Goal: Task Accomplishment & Management: Manage account settings

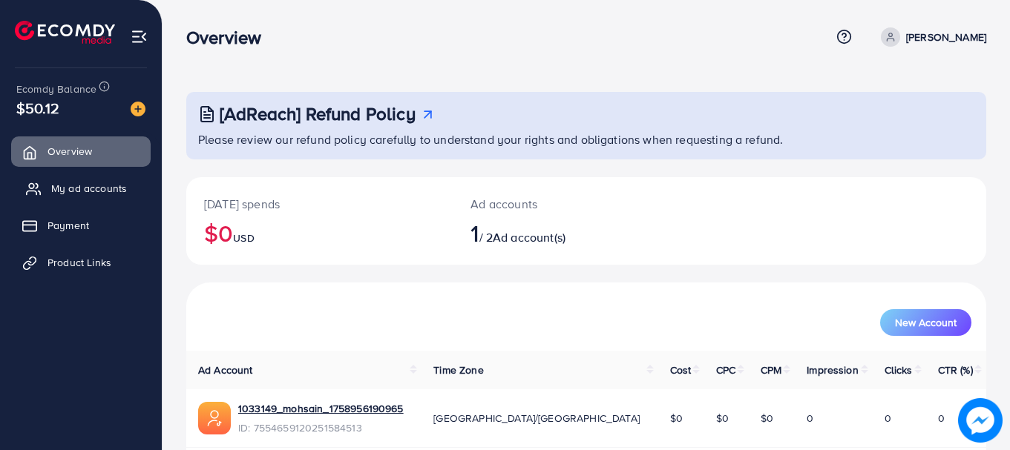
click at [43, 183] on link "My ad accounts" at bounding box center [81, 189] width 140 height 30
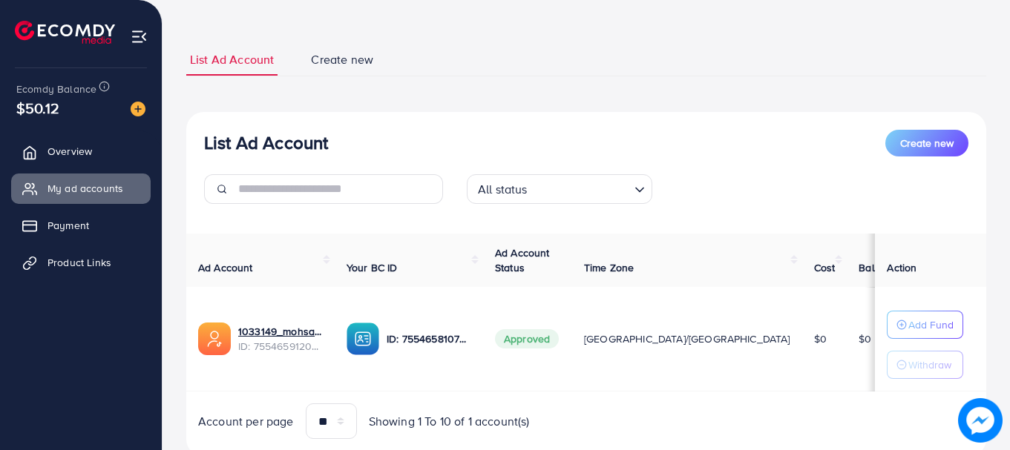
scroll to position [74, 0]
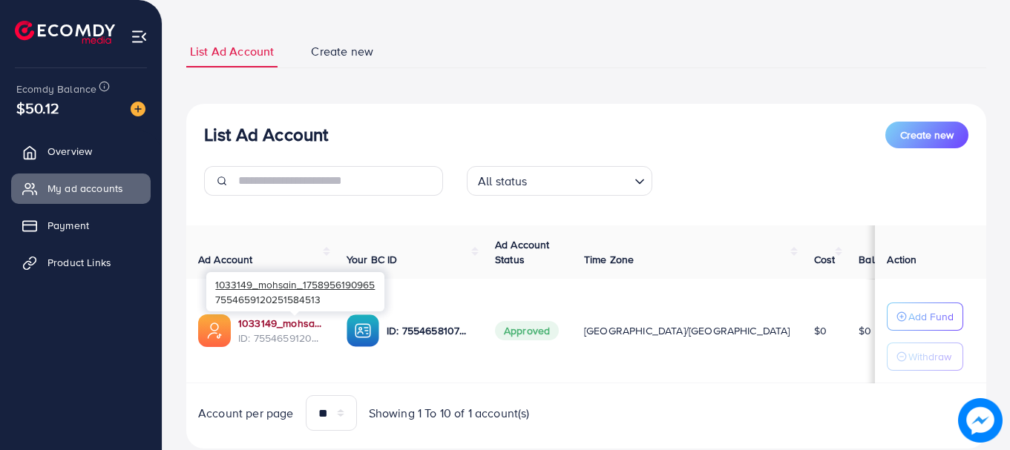
click at [287, 320] on link "1033149_mohsain_1758956190965" at bounding box center [280, 323] width 85 height 15
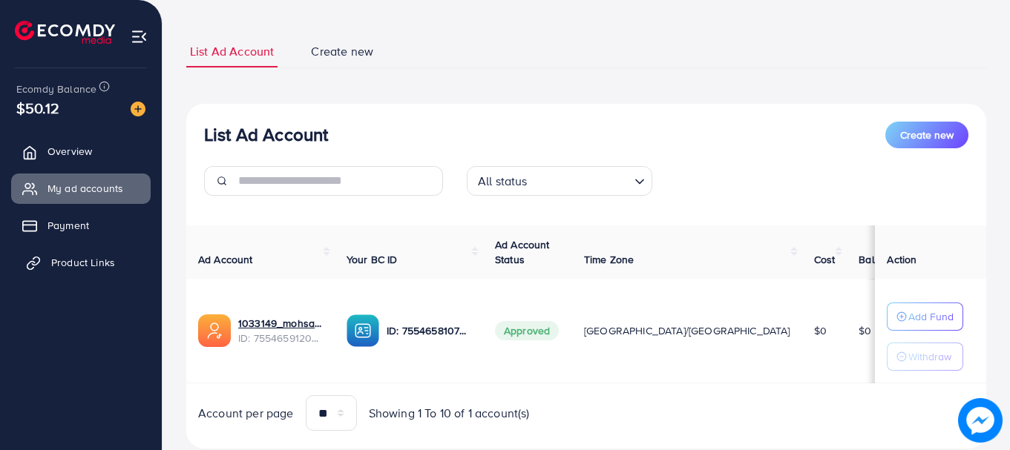
click at [73, 256] on span "Product Links" at bounding box center [83, 262] width 64 height 15
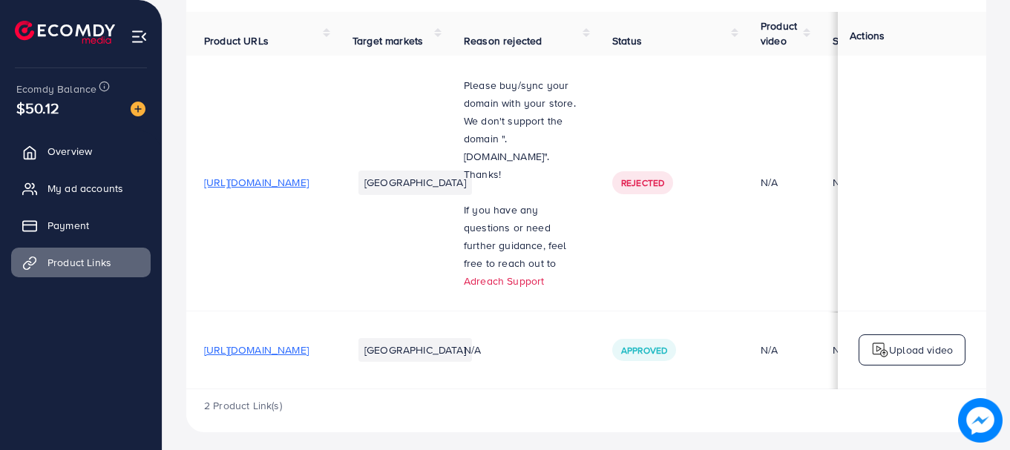
click at [309, 353] on span "https://stylecraftz.store/products/10-piece-plastic-plates-set-with-holder" at bounding box center [256, 350] width 105 height 15
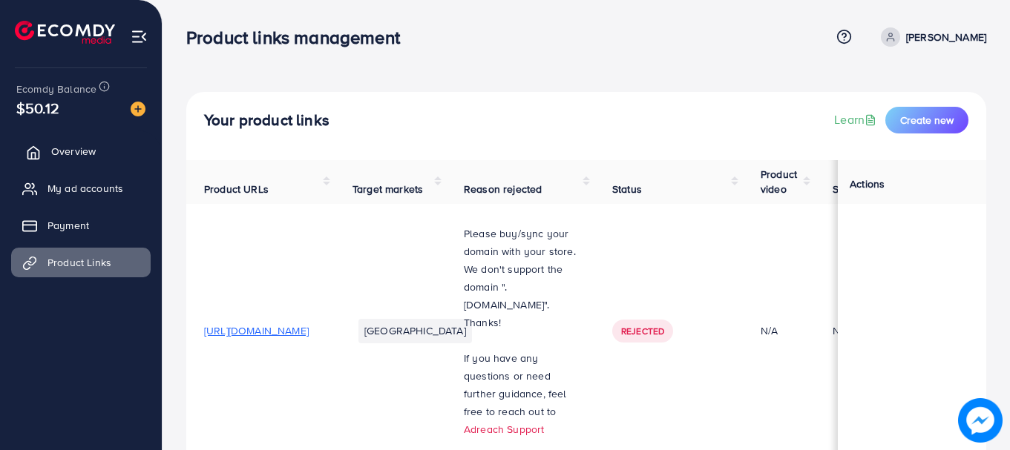
click at [56, 153] on span "Overview" at bounding box center [73, 151] width 45 height 15
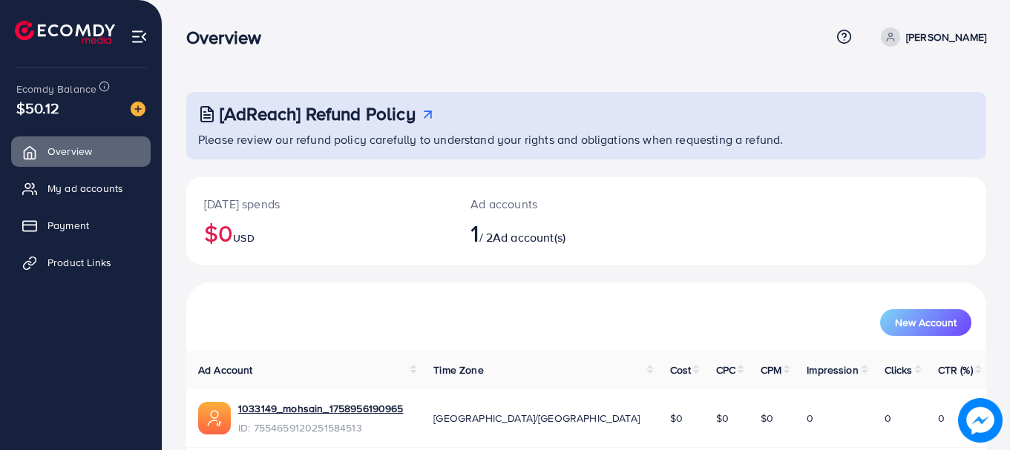
drag, startPoint x: 22, startPoint y: 108, endPoint x: 79, endPoint y: 117, distance: 57.9
click at [79, 117] on div "$50.12" at bounding box center [80, 108] width 129 height 22
click at [46, 102] on span "$50.12" at bounding box center [37, 108] width 43 height 22
click at [65, 105] on div "$50.12" at bounding box center [80, 108] width 129 height 22
click at [66, 255] on span "Product Links" at bounding box center [83, 262] width 64 height 15
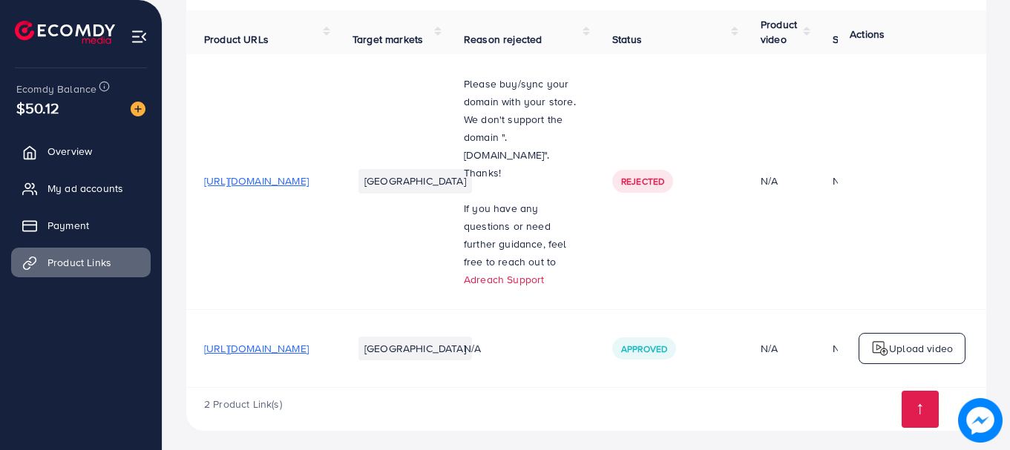
scroll to position [158, 0]
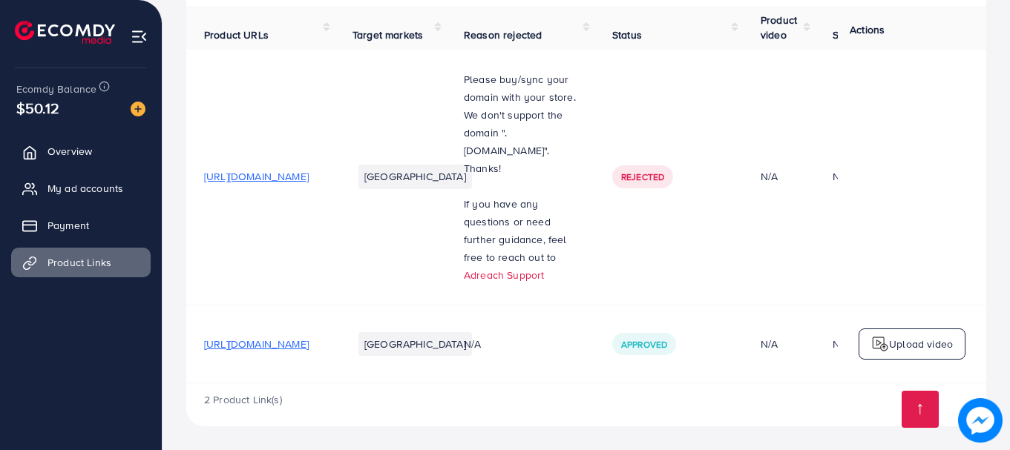
click at [309, 339] on span "https://stylecraftz.store/products/10-piece-plastic-plates-set-with-holder" at bounding box center [256, 344] width 105 height 15
click at [309, 337] on span "https://stylecraftz.store/products/10-piece-plastic-plates-set-with-holder" at bounding box center [256, 344] width 105 height 15
click at [255, 340] on span "https://stylecraftz.store/products/10-piece-plastic-plates-set-with-holder" at bounding box center [256, 344] width 105 height 15
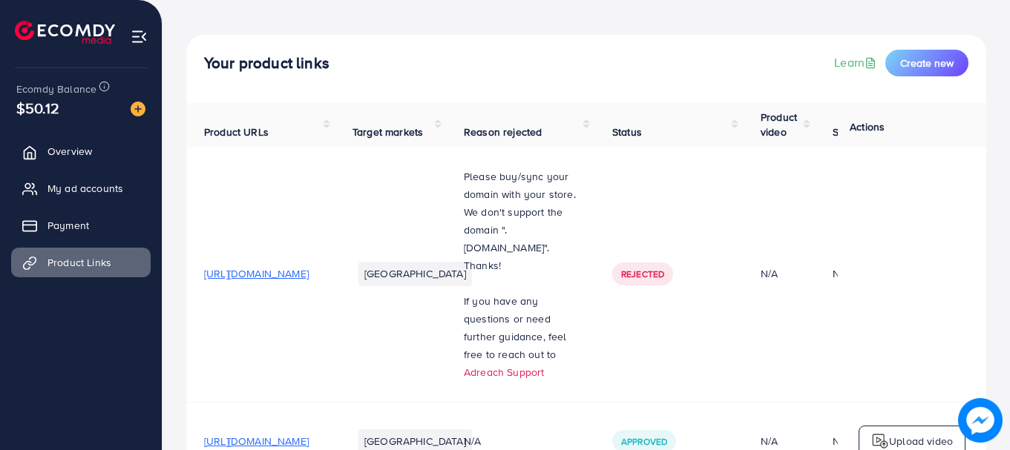
scroll to position [0, 0]
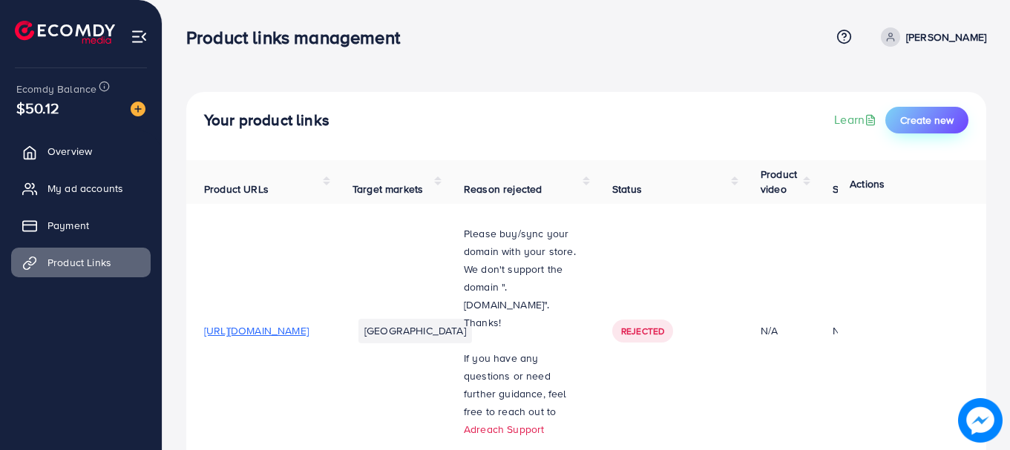
click at [928, 126] on span "Create new" at bounding box center [926, 120] width 53 height 15
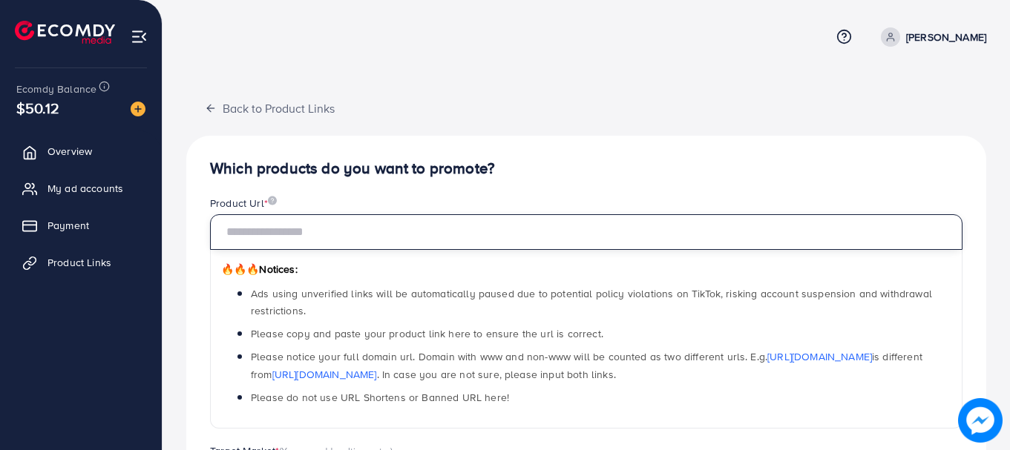
click at [334, 225] on input "text" at bounding box center [586, 232] width 752 height 36
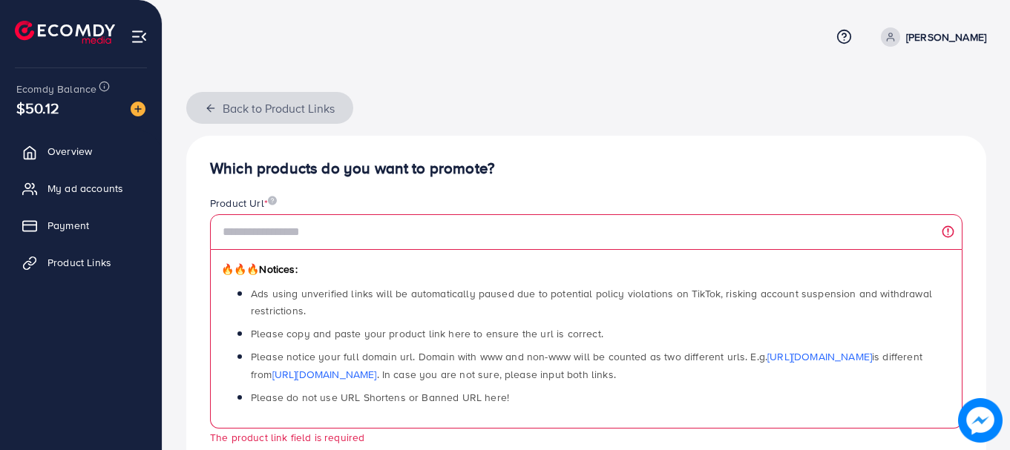
click at [227, 112] on button "Back to Product Links" at bounding box center [269, 108] width 167 height 32
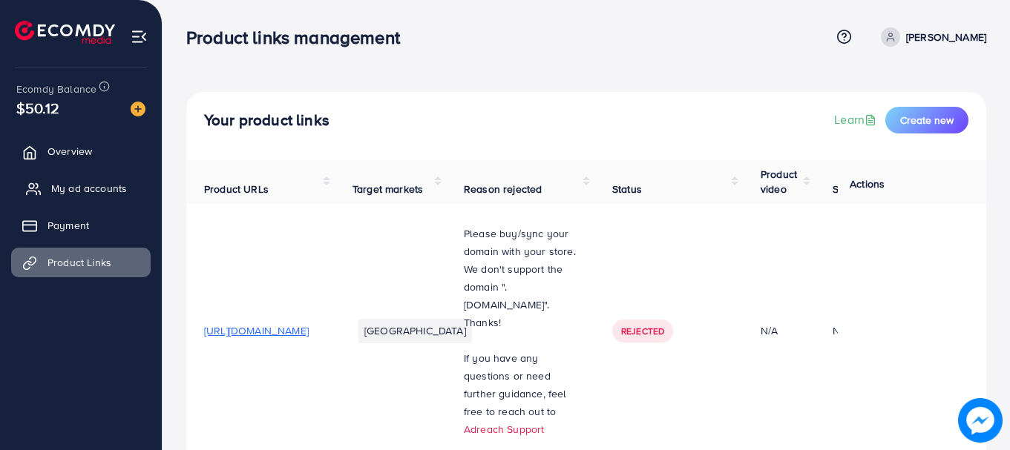
click at [42, 150] on link "Overview" at bounding box center [81, 152] width 140 height 30
click at [73, 150] on span "Overview" at bounding box center [69, 151] width 45 height 15
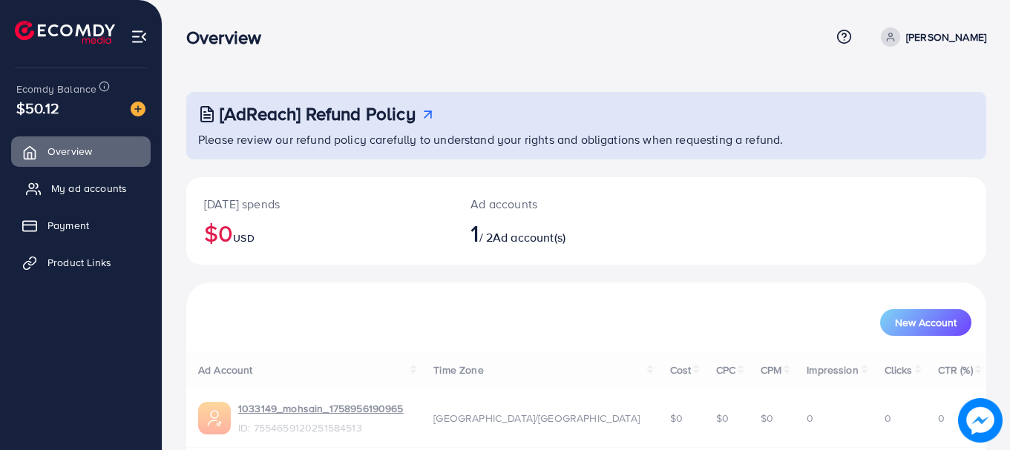
click at [75, 183] on span "My ad accounts" at bounding box center [89, 188] width 76 height 15
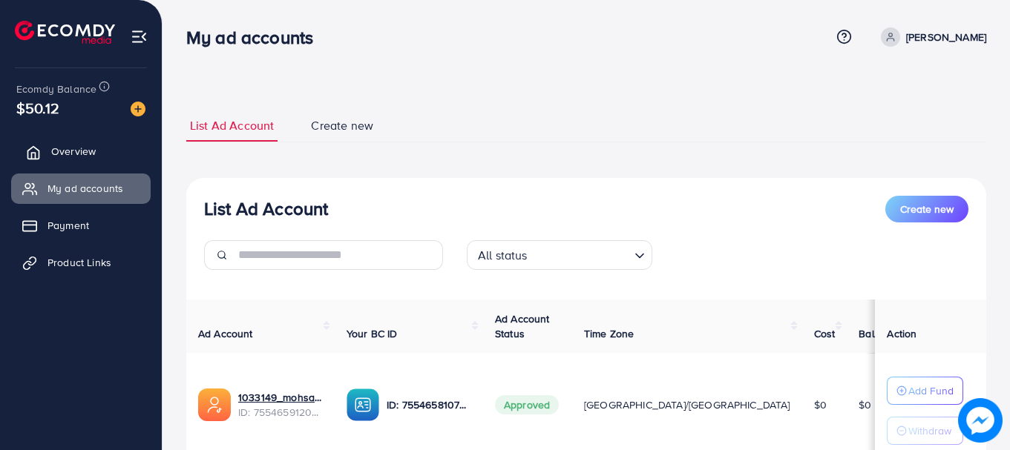
click at [73, 160] on link "Overview" at bounding box center [81, 152] width 140 height 30
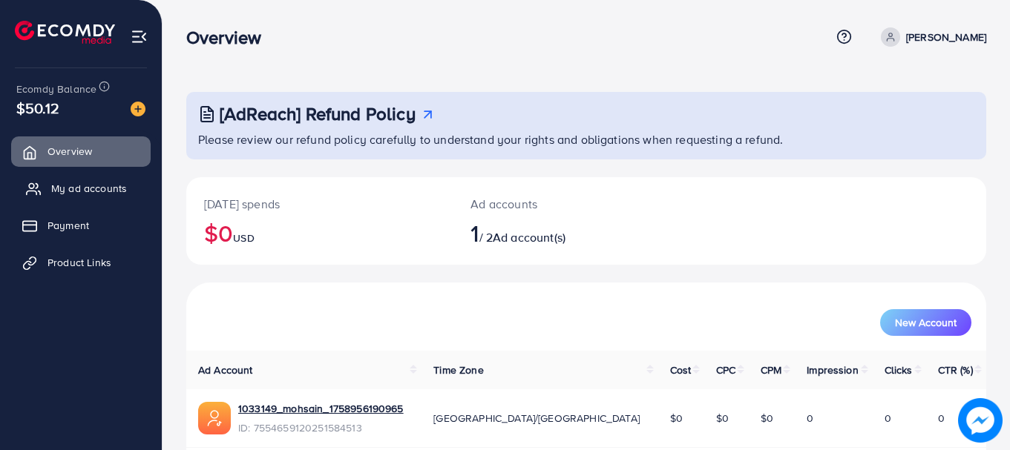
click at [80, 188] on span "My ad accounts" at bounding box center [89, 188] width 76 height 15
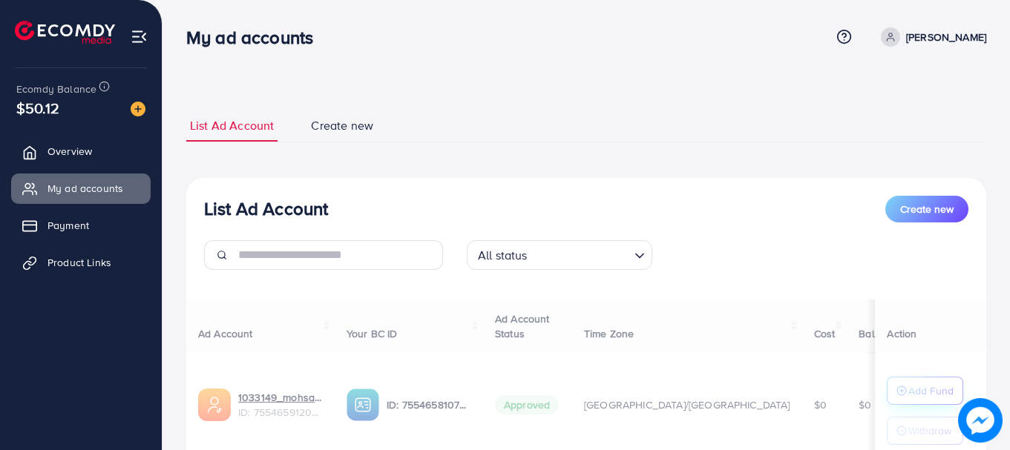
click at [897, 391] on div at bounding box center [586, 395] width 800 height 17
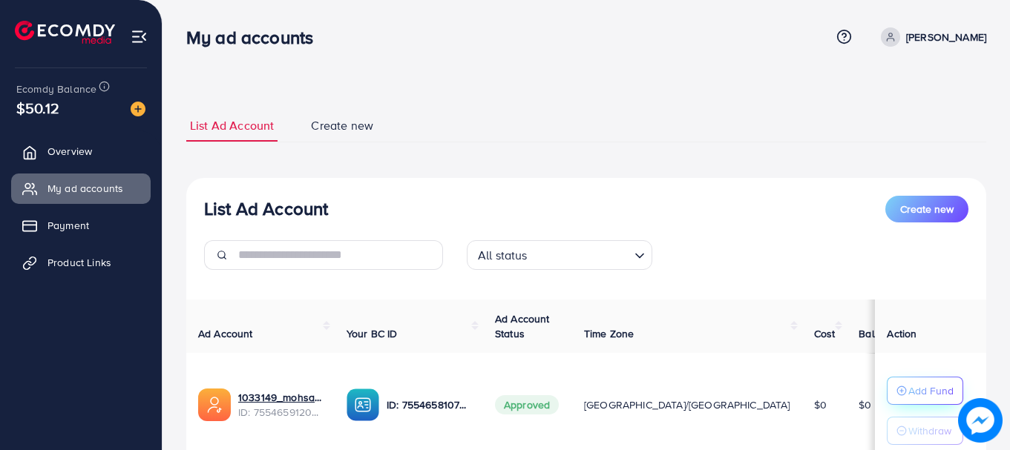
click at [908, 385] on p "Add Fund" at bounding box center [930, 391] width 45 height 18
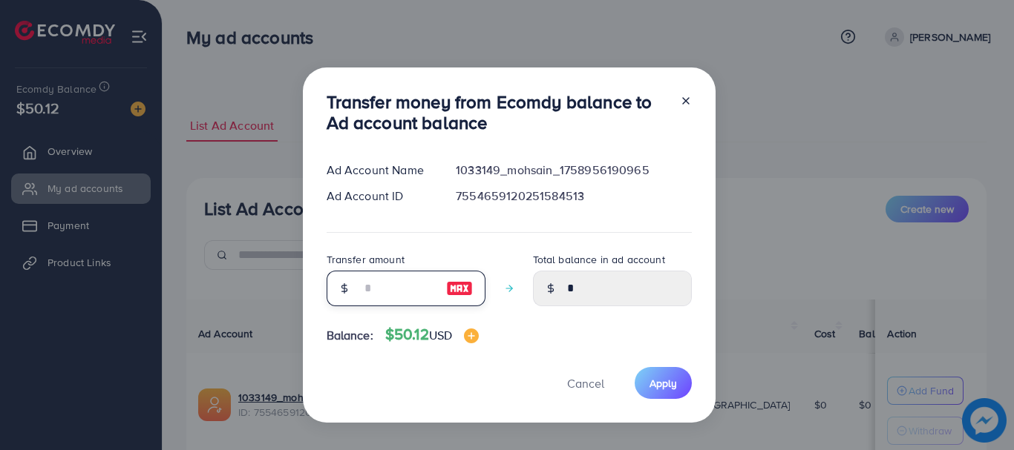
click at [388, 295] on input "number" at bounding box center [398, 289] width 74 height 36
type input "*"
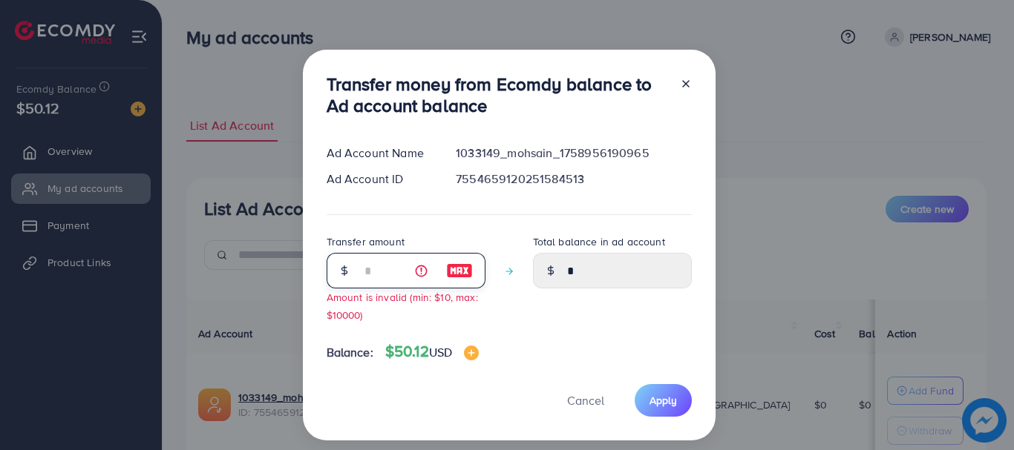
type input "****"
type input "**"
type input "*****"
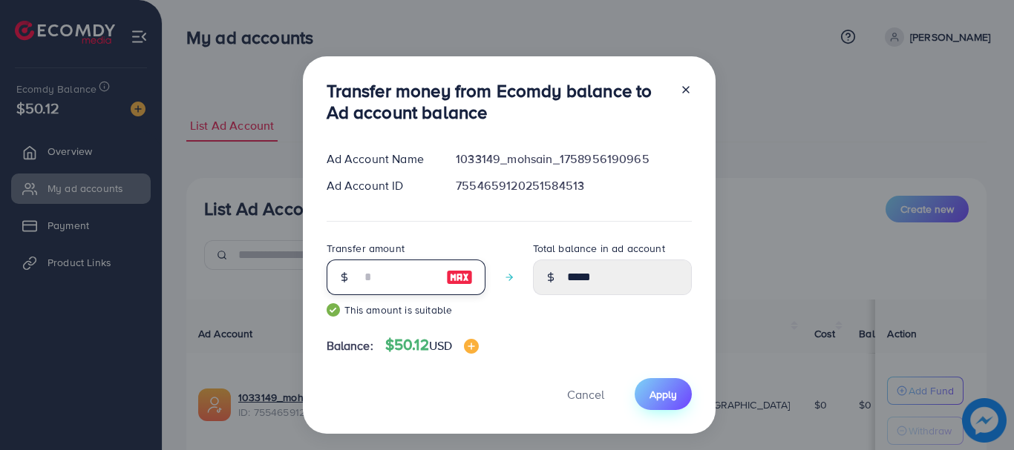
type input "**"
click at [661, 393] on span "Apply" at bounding box center [662, 394] width 27 height 15
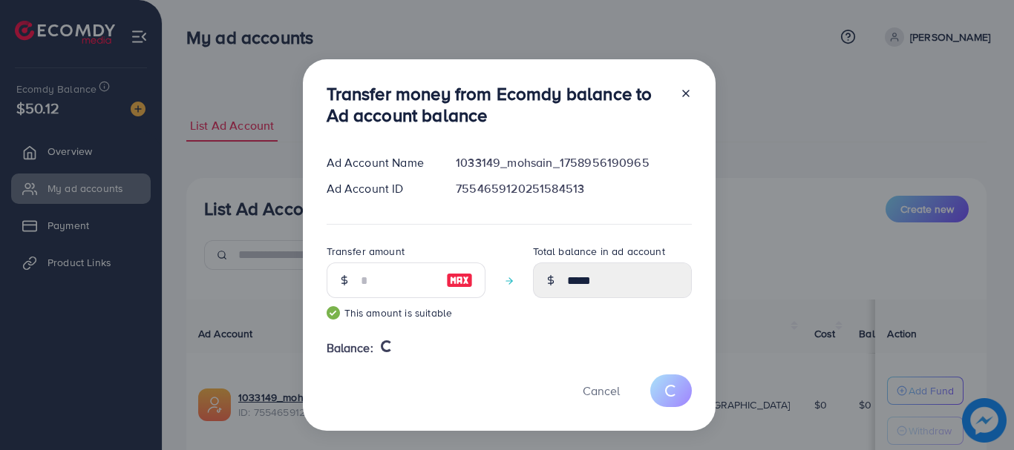
type input "*"
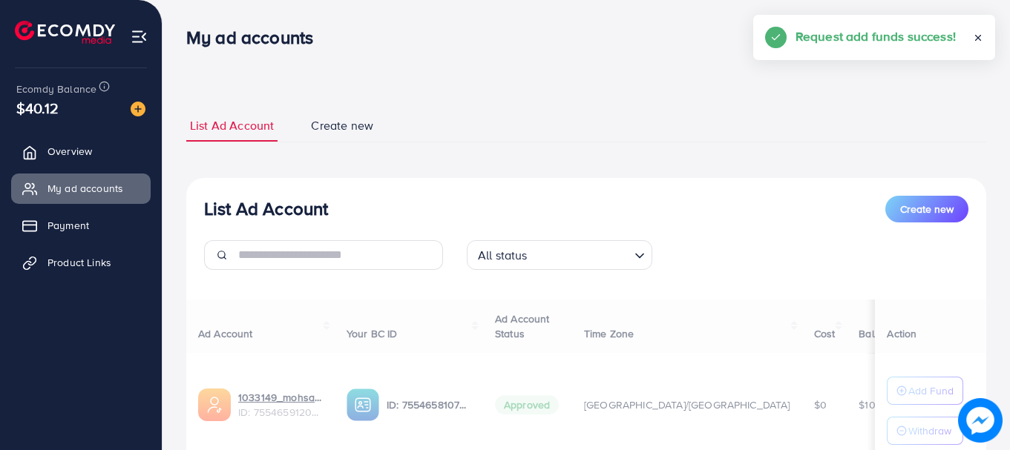
click at [898, 429] on div "Ad Account Your BC ID Ad Account Status Time Zone Cost Balance Action 1033149_m…" at bounding box center [586, 403] width 800 height 206
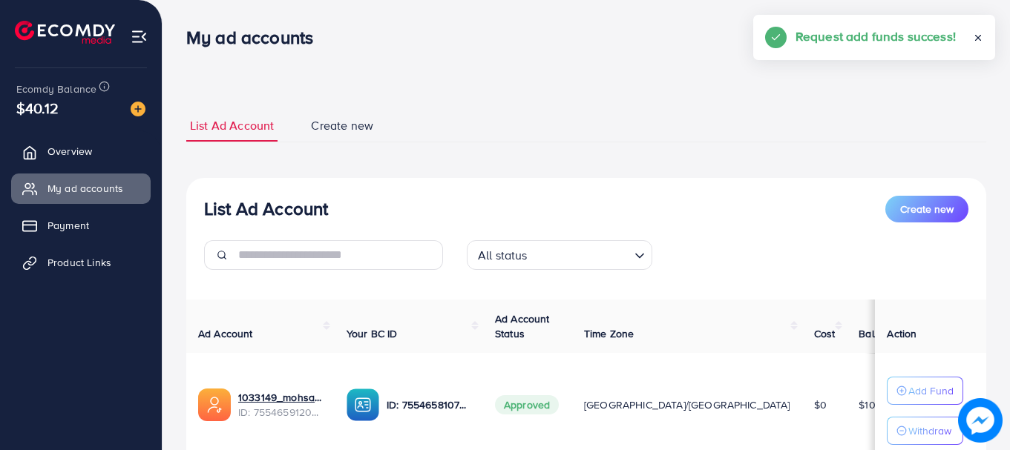
click at [908, 430] on p "Withdraw" at bounding box center [929, 431] width 43 height 18
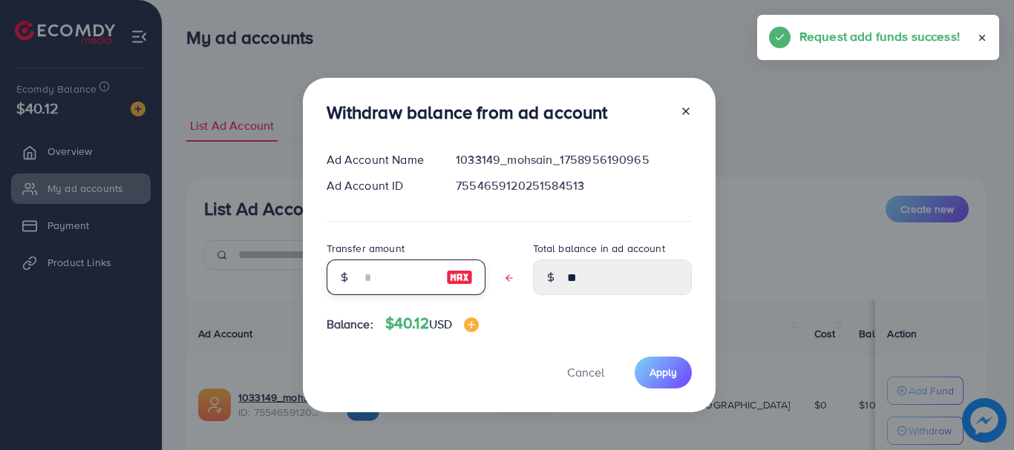
click at [377, 280] on input "text" at bounding box center [398, 278] width 74 height 36
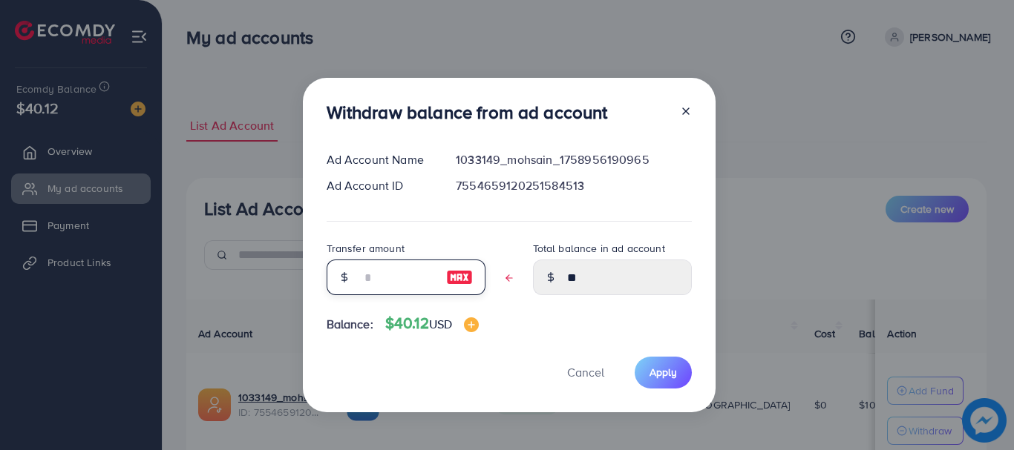
type input "*"
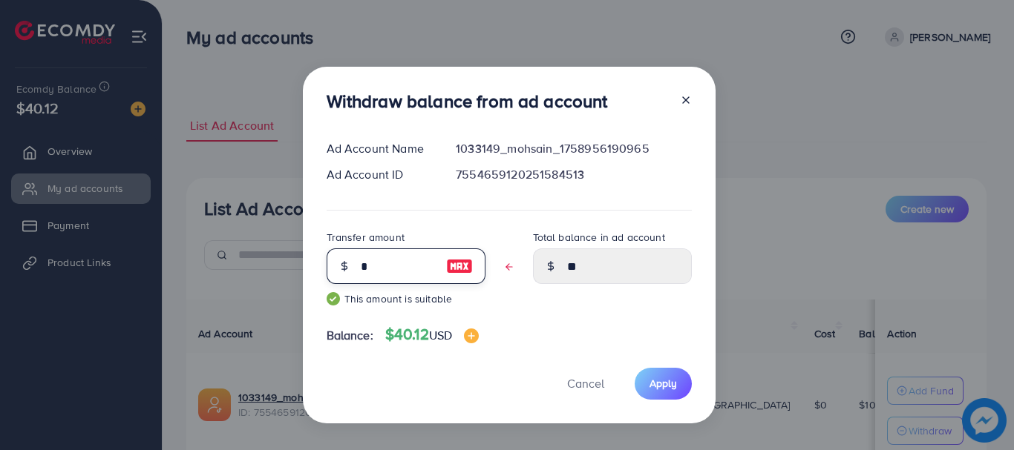
type input "****"
type input "*"
click at [670, 381] on span "Apply" at bounding box center [662, 383] width 27 height 15
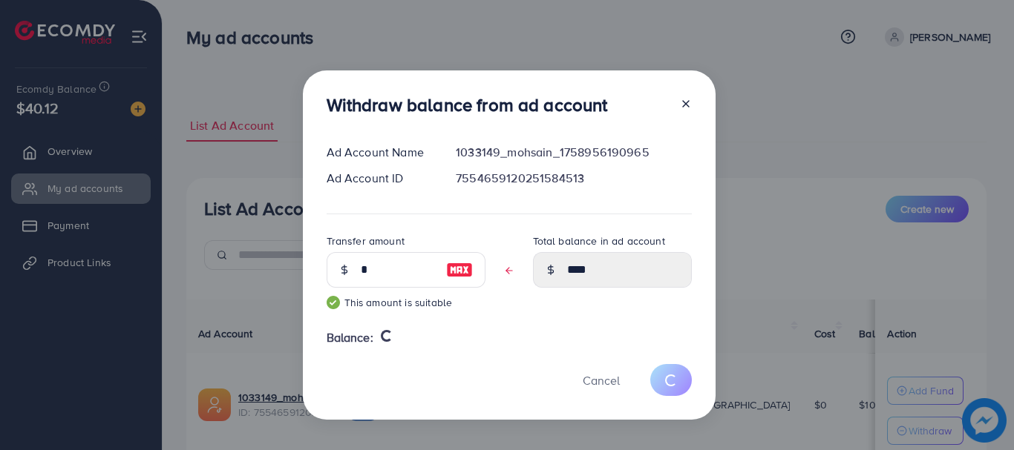
type input "**"
